Goal: Use online tool/utility: Utilize a website feature to perform a specific function

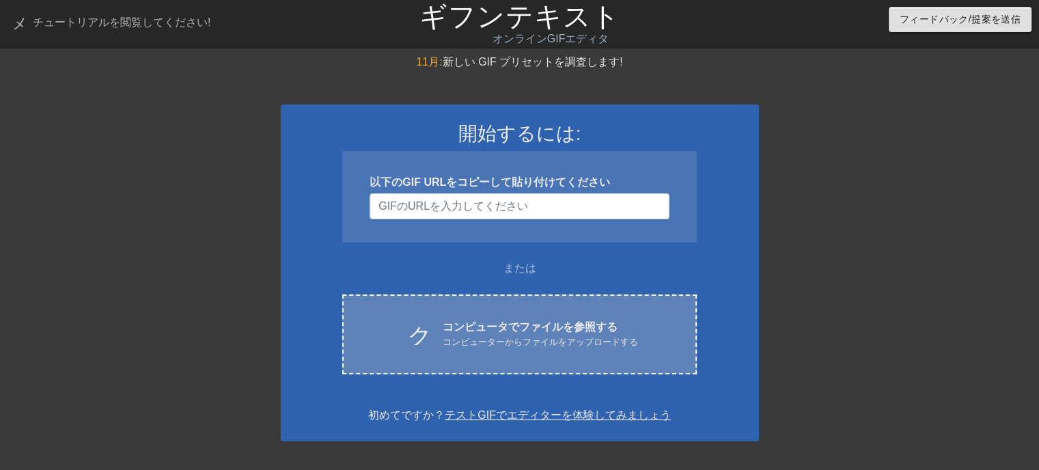
click at [552, 322] on font "コンピュータでファイルを参照する" at bounding box center [530, 327] width 175 height 12
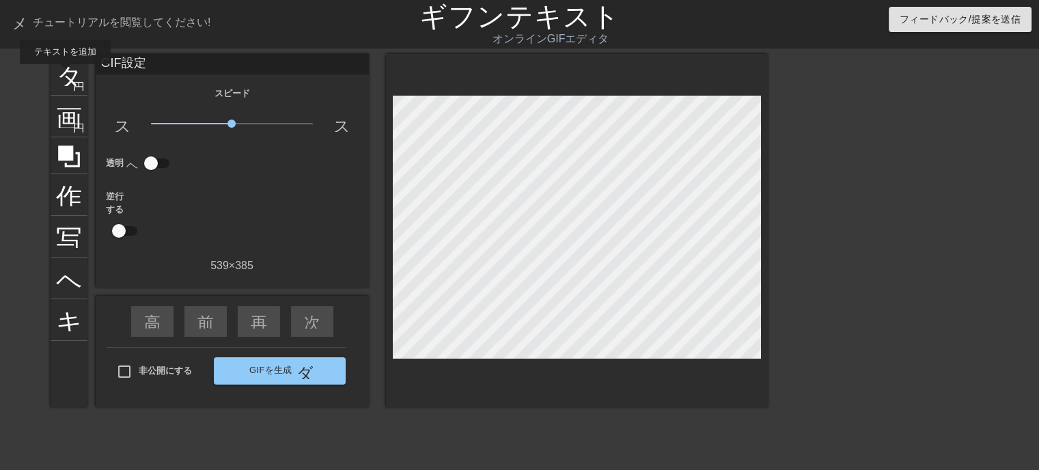
drag, startPoint x: 65, startPoint y: 74, endPoint x: 87, endPoint y: 67, distance: 23.6
click at [66, 74] on font "タイトル" at bounding box center [109, 73] width 107 height 26
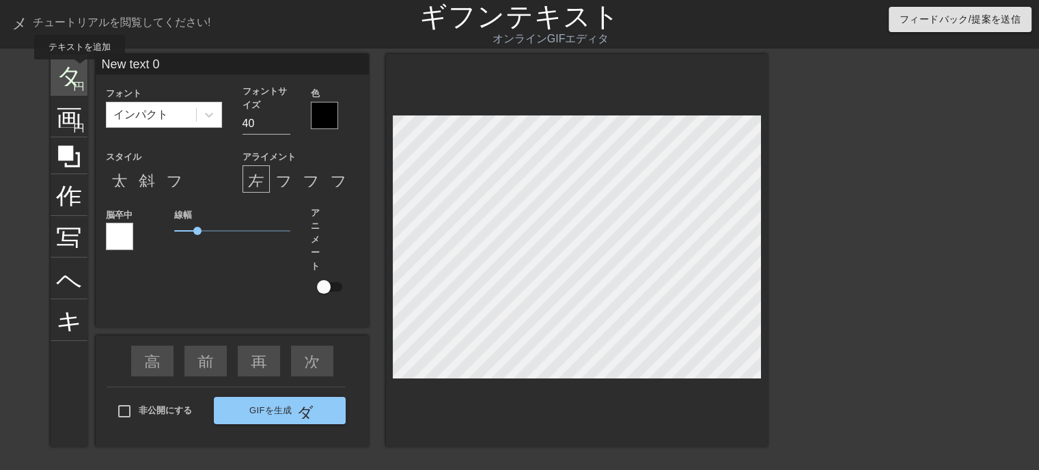
drag, startPoint x: 165, startPoint y: 69, endPoint x: 77, endPoint y: 69, distance: 88.1
click at [77, 69] on div "タイトル 円を追加 画像 円を追加 作物 写真サイズを大きく選択 ヘルプ キーボード New text 0 フォント インパクト フォントサイズ 40 色 ス…" at bounding box center [409, 250] width 717 height 393
type input "何時もご訪問ありがとうございます"
click at [284, 126] on input "32" at bounding box center [267, 124] width 48 height 22
type input "33"
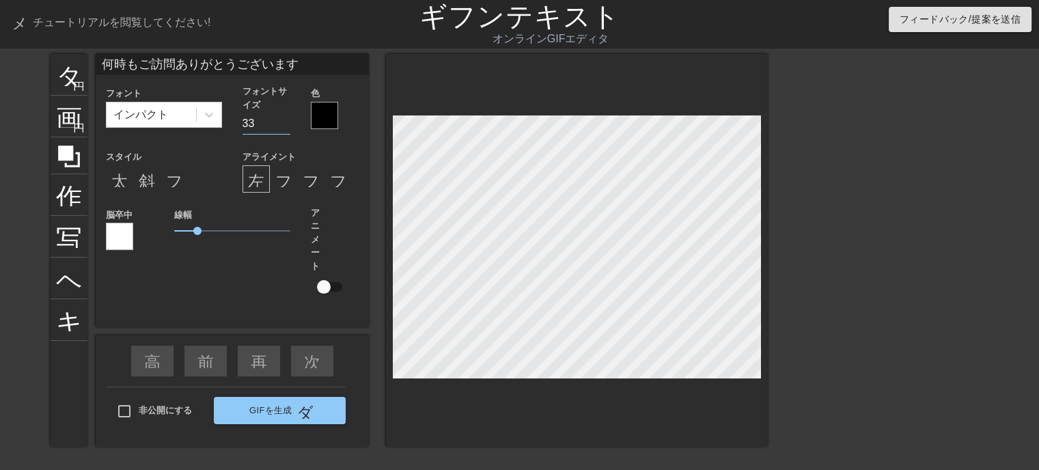
click at [286, 118] on input "33" at bounding box center [267, 124] width 48 height 22
drag, startPoint x: 150, startPoint y: 186, endPoint x: 139, endPoint y: 188, distance: 10.3
click at [147, 186] on font "斜体形式" at bounding box center [172, 179] width 66 height 16
click at [317, 116] on div at bounding box center [324, 115] width 27 height 27
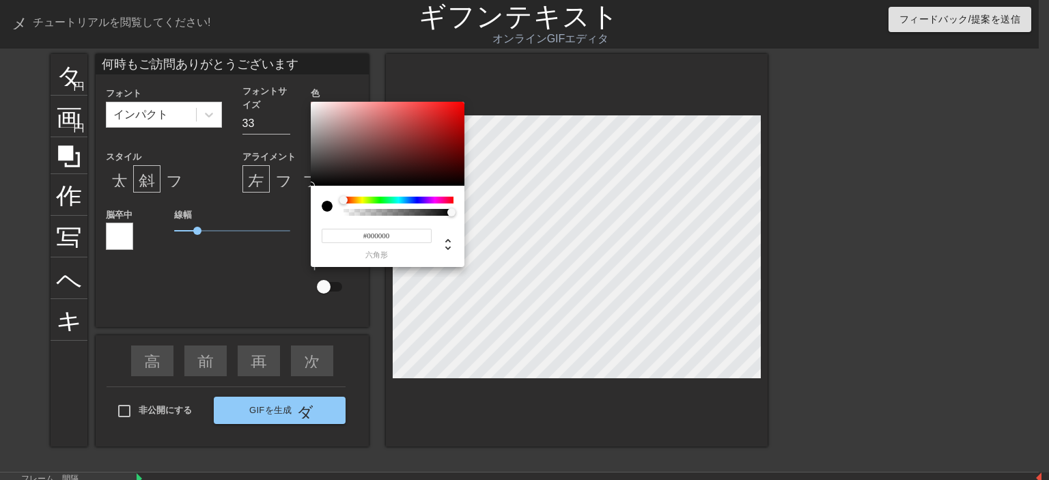
click at [405, 236] on input "#000000" at bounding box center [377, 236] width 110 height 14
type input "#ffff"
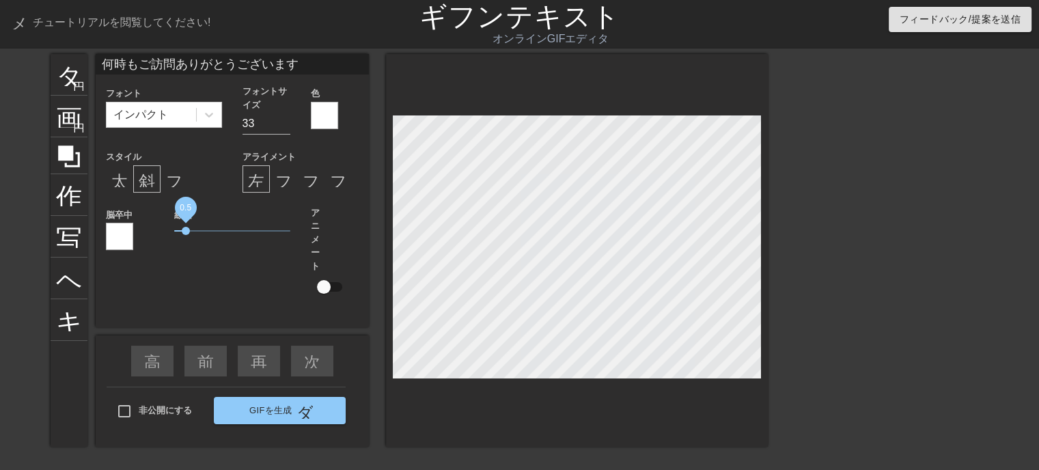
drag, startPoint x: 197, startPoint y: 230, endPoint x: 186, endPoint y: 230, distance: 10.9
click at [186, 230] on span "0.5" at bounding box center [186, 231] width 8 height 8
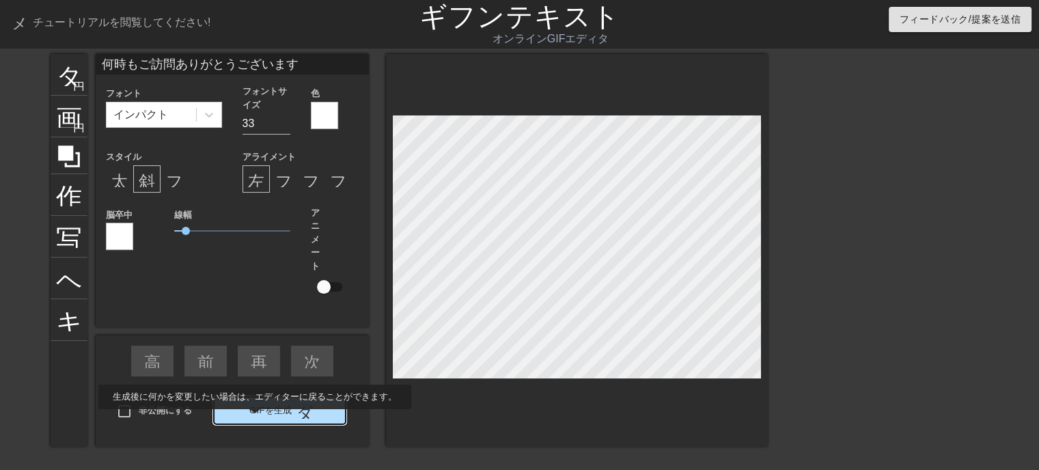
click at [272, 417] on div "タイトル 円を追加 画像 円を追加 作物 写真サイズを大きく選択 ヘルプ キーボード 何時もご訪問ありがとうございます フォント インパクト フォントサイズ …" at bounding box center [409, 259] width 717 height 410
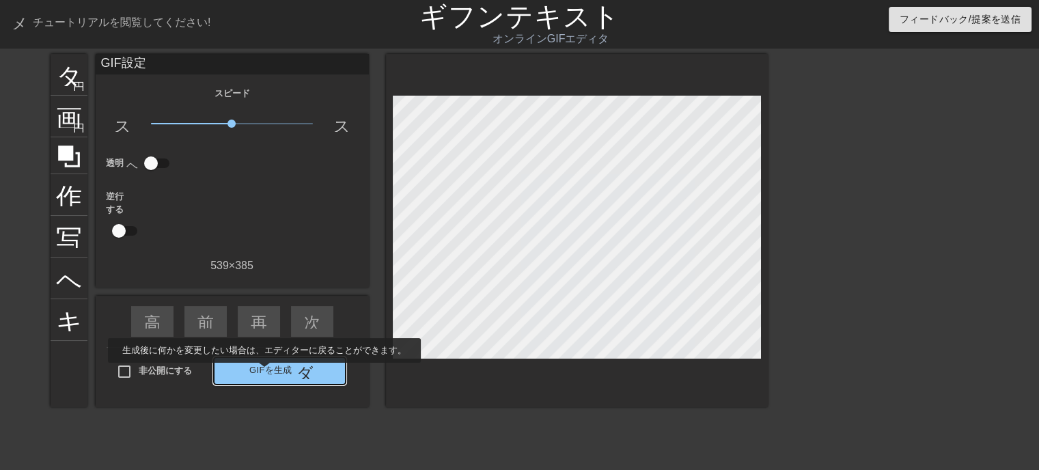
click at [264, 372] on font "GIFを生成" at bounding box center [270, 370] width 43 height 10
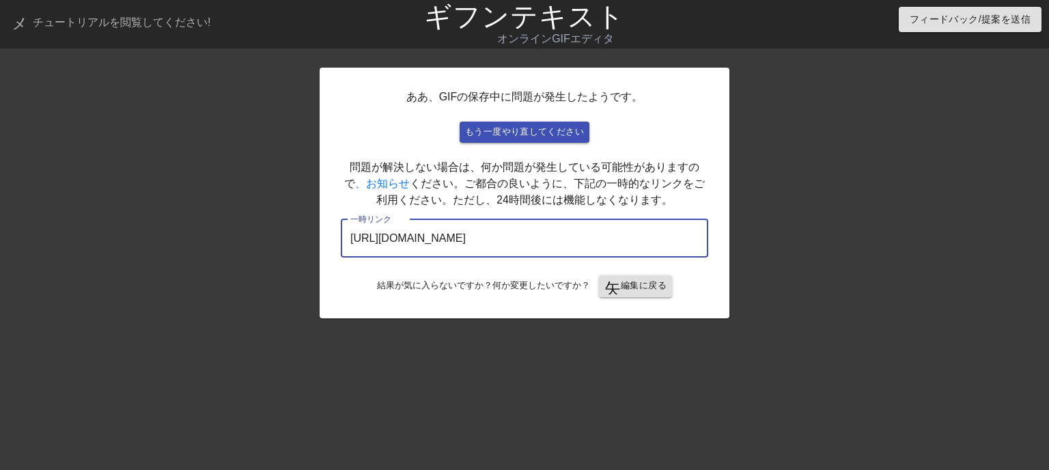
drag, startPoint x: 628, startPoint y: 240, endPoint x: 309, endPoint y: 251, distance: 319.9
click at [309, 251] on div "ああ、GIFの保存中に問題が発生したようです。 もう一度やり直してください 問題が解決しない場合は、何か問題が発生している可能性がありますので 、お知らせ く…" at bounding box center [524, 259] width 1049 height 410
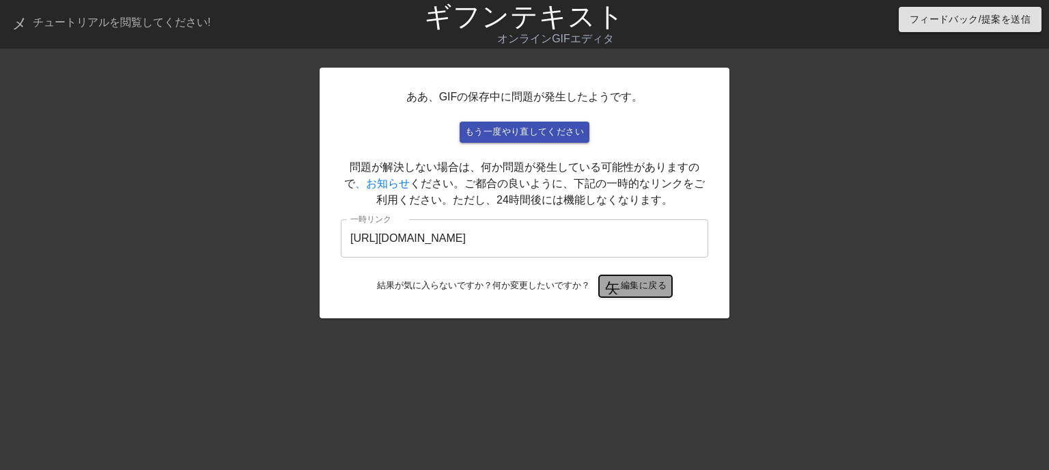
click at [630, 290] on font "編集に戻る" at bounding box center [644, 285] width 46 height 10
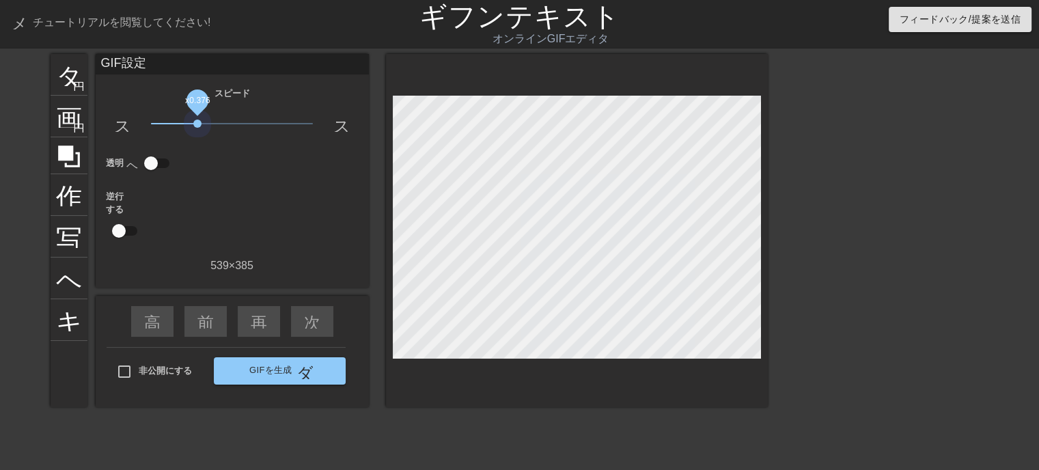
click at [197, 123] on span "x0.376" at bounding box center [232, 123] width 162 height 16
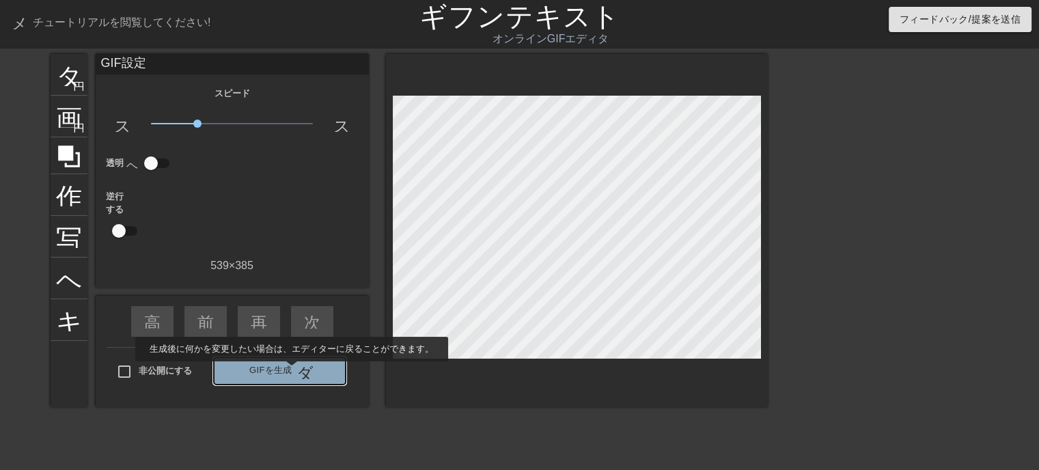
click at [291, 371] on font "GIFを生成" at bounding box center [270, 370] width 43 height 10
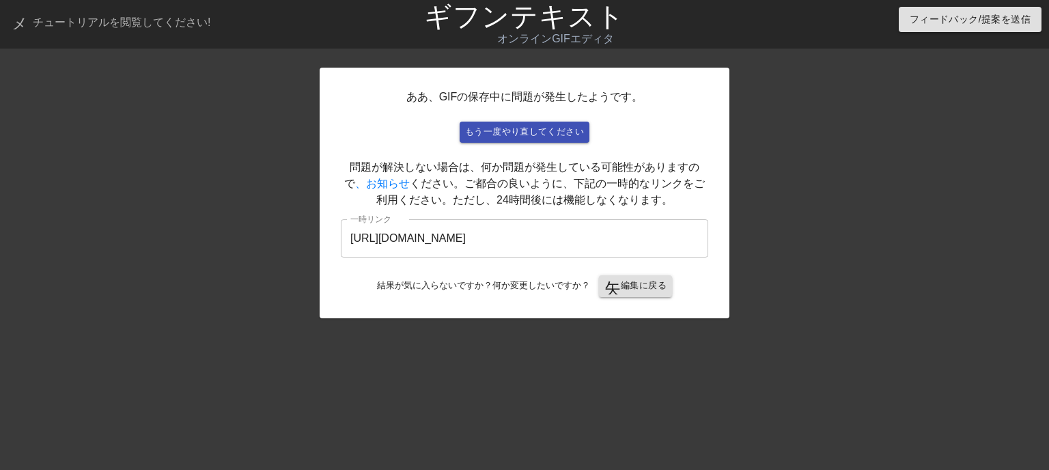
click at [468, 370] on div "ああ、GIFの保存中に問題が発生したようです。 もう一度やり直してください 問題が解決しない場合は、何か問題が発生している可能性がありますので 、お知らせ く…" at bounding box center [525, 259] width 410 height 410
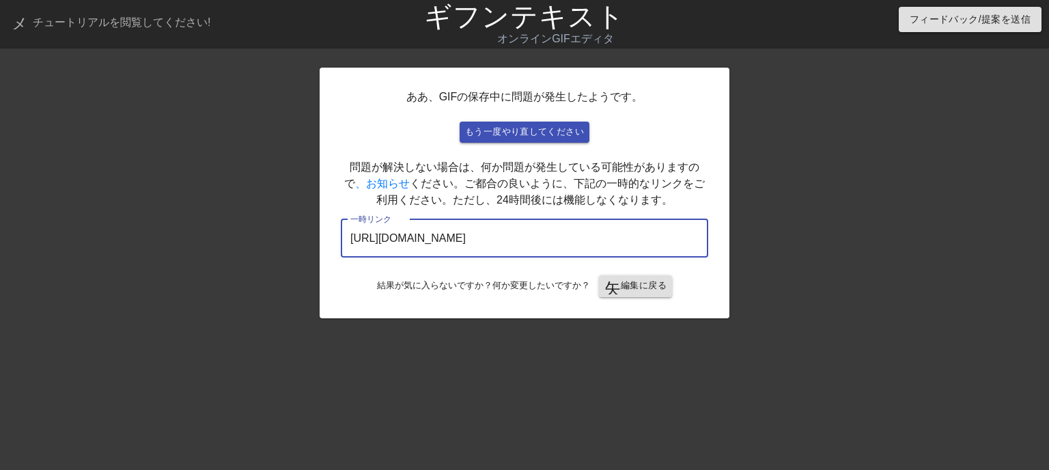
drag, startPoint x: 623, startPoint y: 240, endPoint x: 7, endPoint y: 259, distance: 616.5
click at [8, 258] on div "ああ、GIFの保存中に問題が発生したようです。 もう一度やり直してください 問題が解決しない場合は、何か問題が発生している可能性がありますので 、お知らせ く…" at bounding box center [524, 259] width 1049 height 410
